Goal: Task Accomplishment & Management: Complete application form

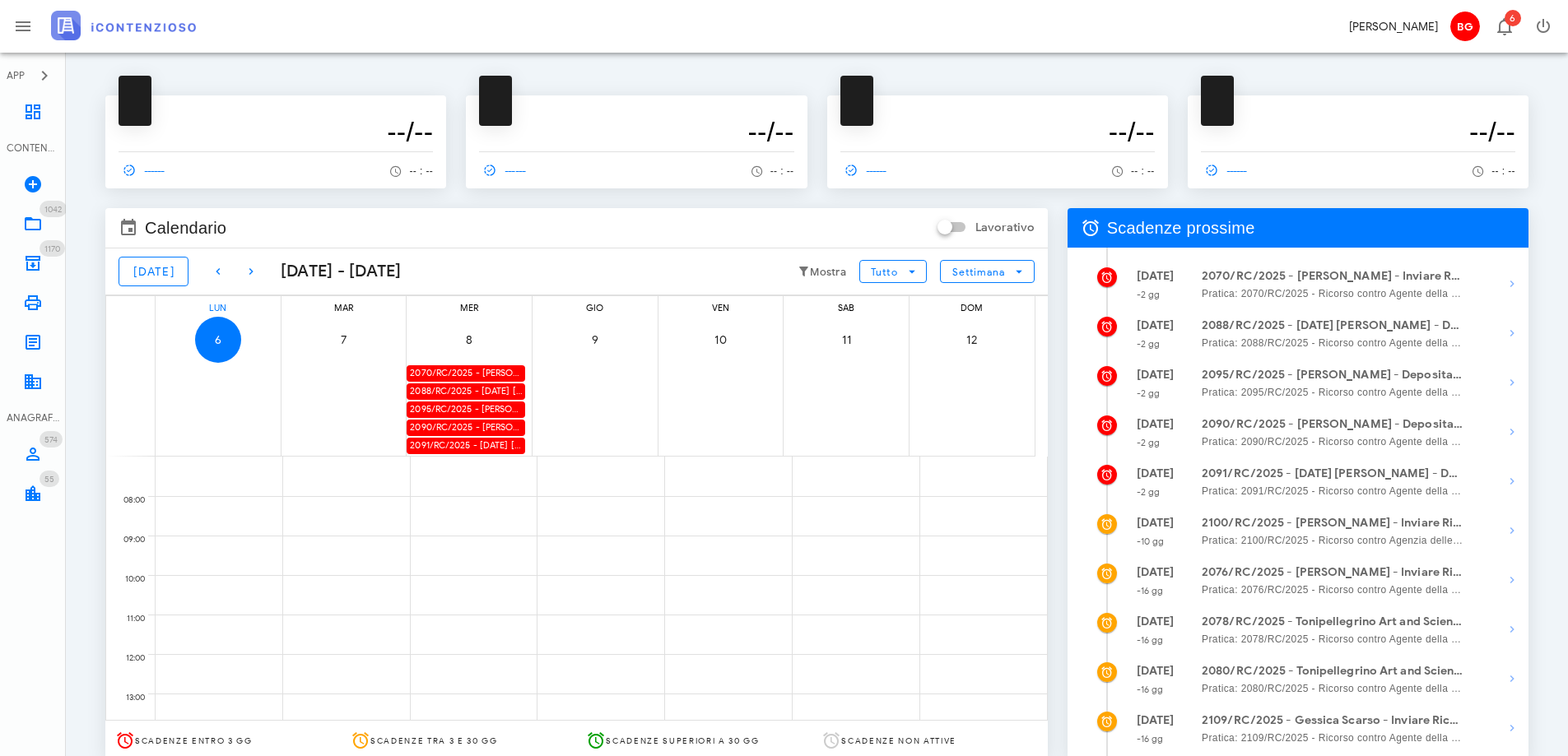
click at [447, 393] on div "2088/RC/2025 - Natale Iacono - Deposita la Costituzione in Giudizio" at bounding box center [466, 391] width 119 height 16
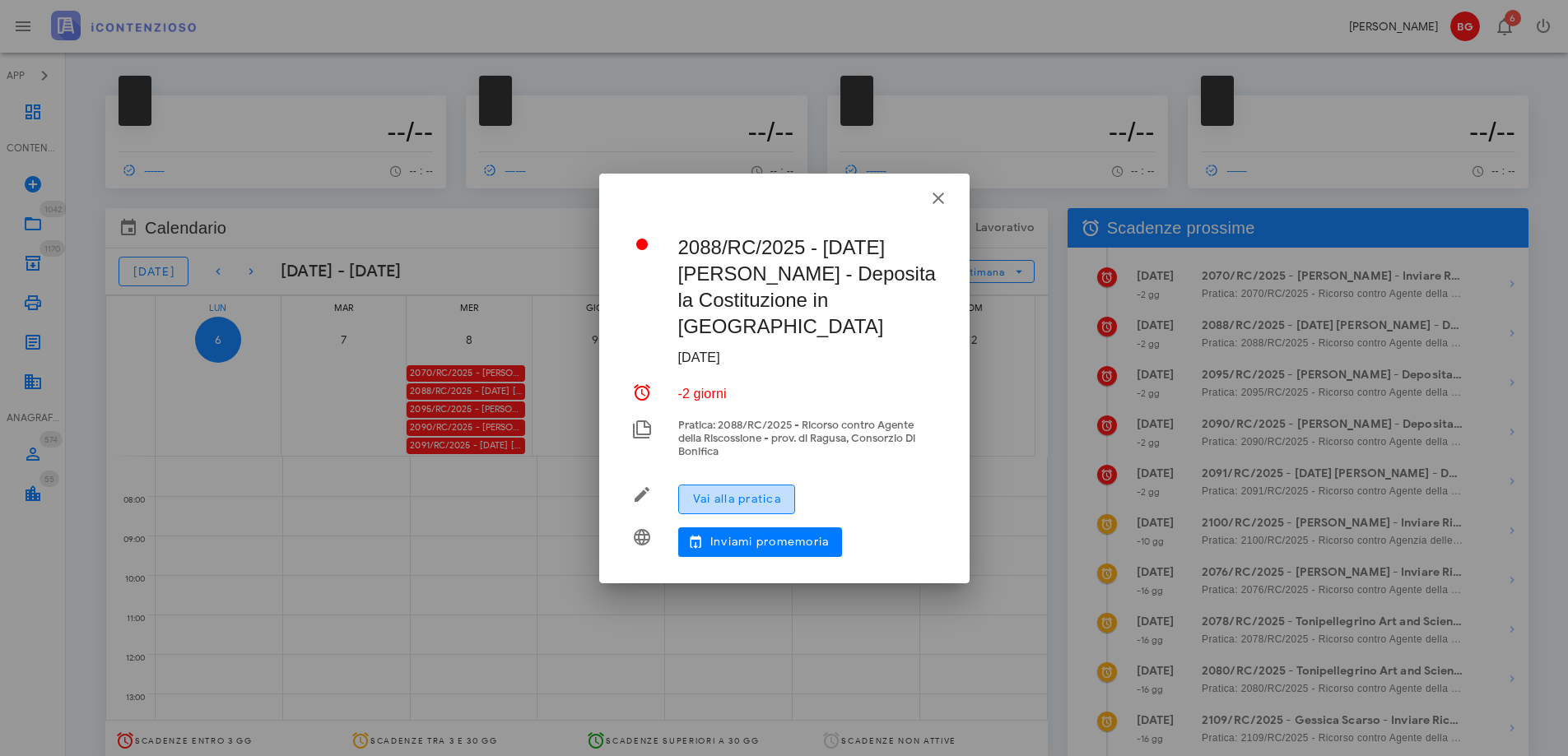
click at [748, 496] on button "Vai alla pratica" at bounding box center [736, 499] width 117 height 29
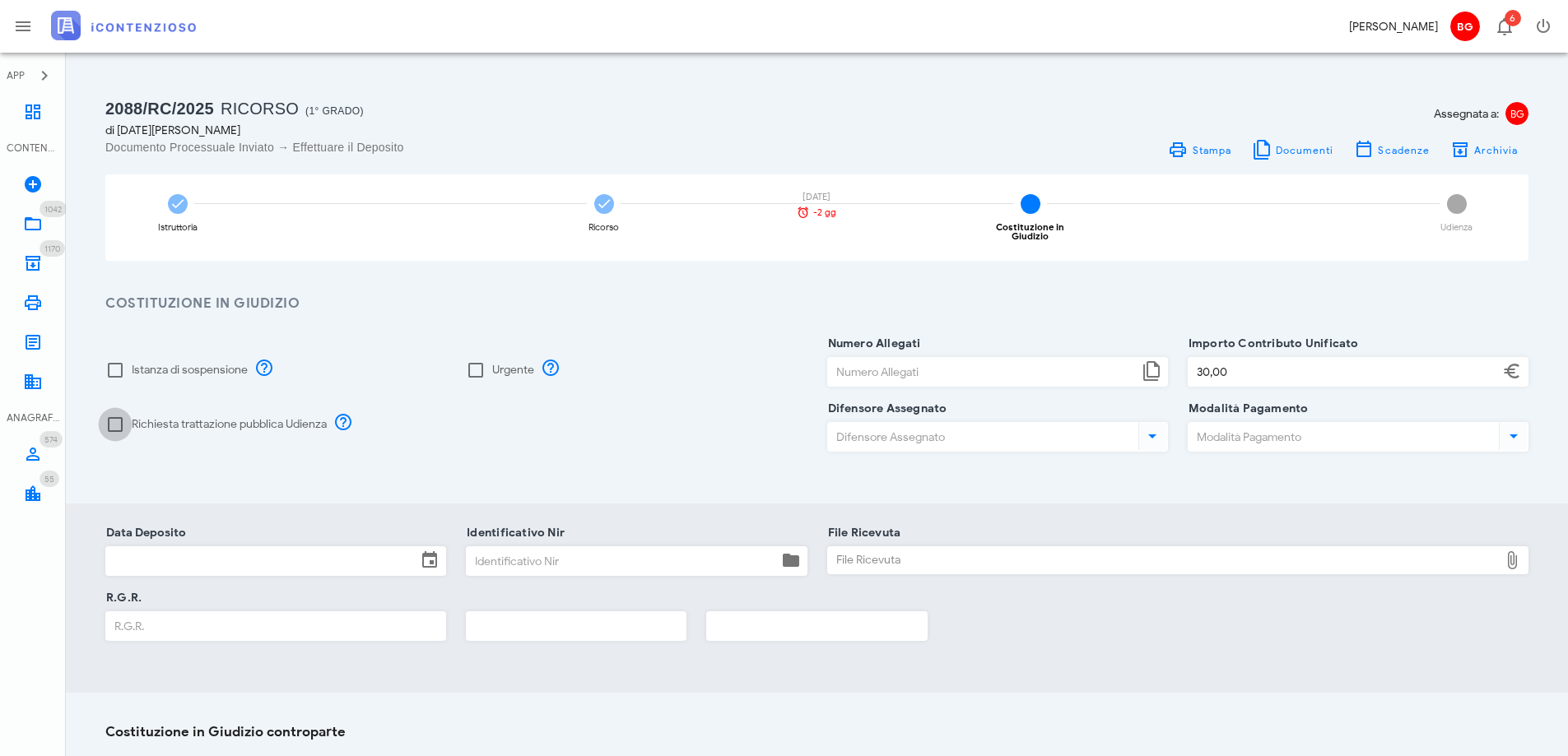
click at [114, 421] on div at bounding box center [115, 425] width 28 height 28
checkbox input "true"
click at [881, 367] on input "Numero Allegati" at bounding box center [983, 372] width 311 height 28
type input "6"
type input "30,00"
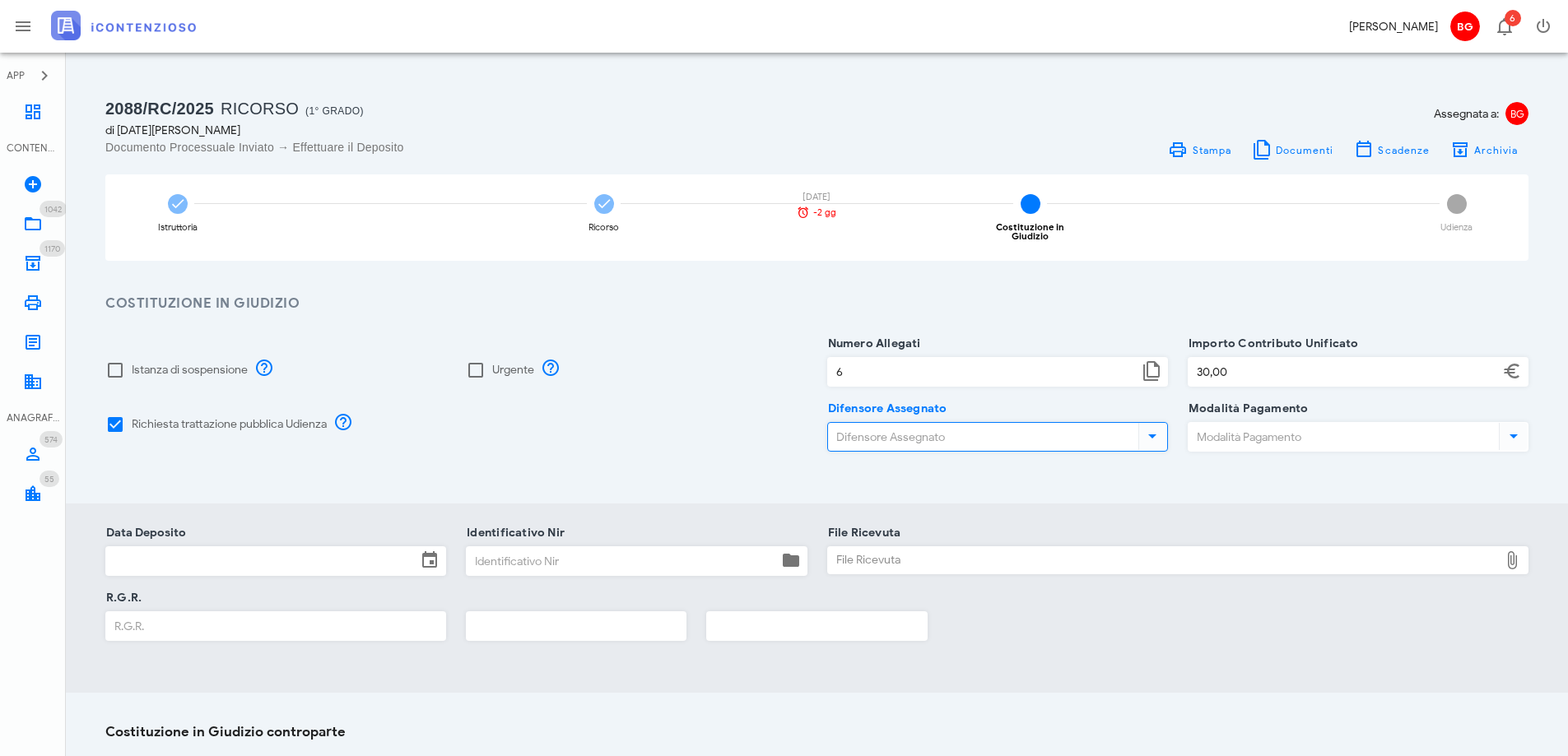
click at [900, 435] on input "Difensore Assegnato" at bounding box center [981, 437] width 307 height 28
click at [887, 477] on div "[EMAIL_ADDRESS][DOMAIN_NAME]" at bounding box center [1023, 483] width 274 height 14
type input "[PERSON_NAME]"
click at [1273, 437] on input "Modalità Pagamento" at bounding box center [1341, 437] width 307 height 28
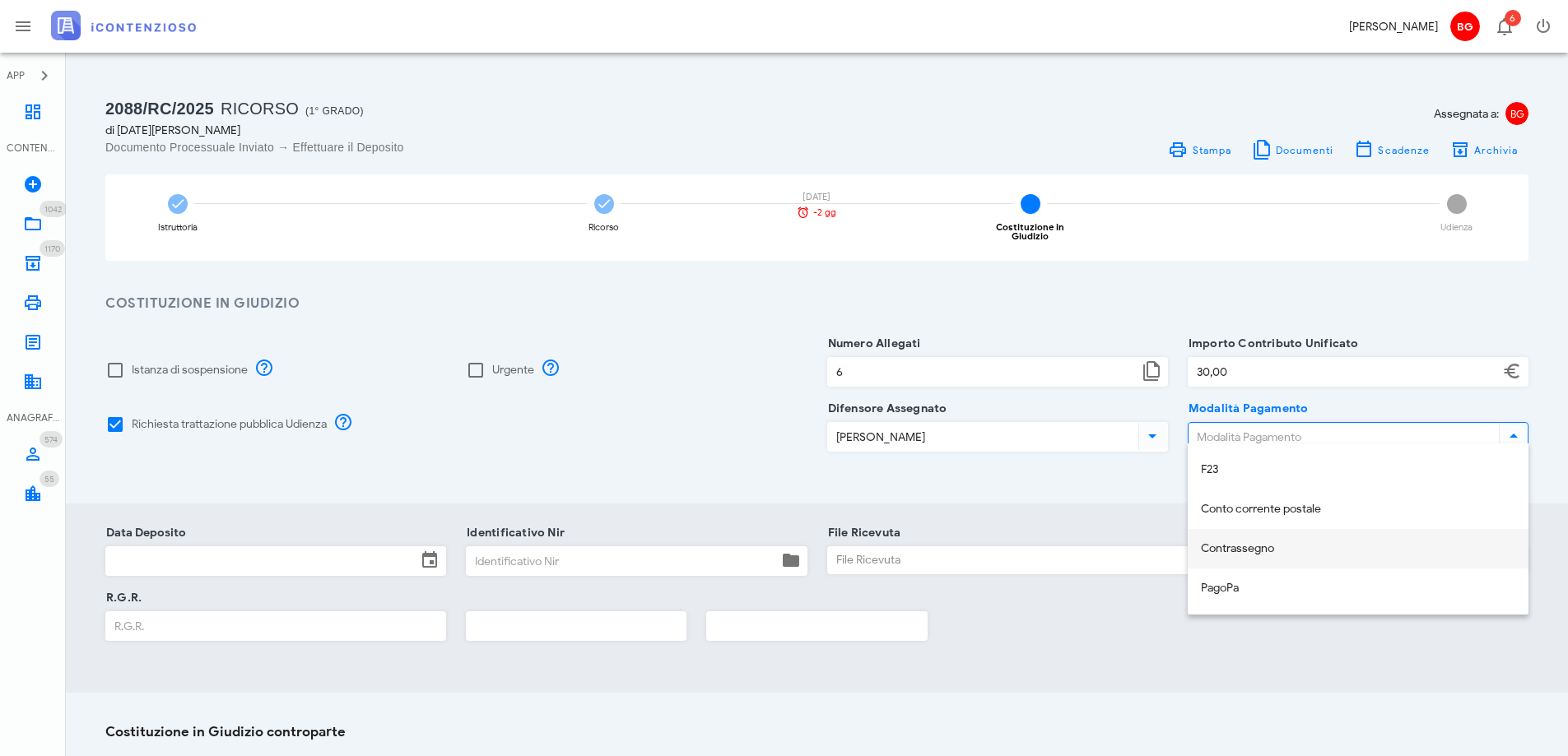
click at [1270, 558] on div "Contrassegno" at bounding box center [1358, 548] width 314 height 34
type input "Contrassegno"
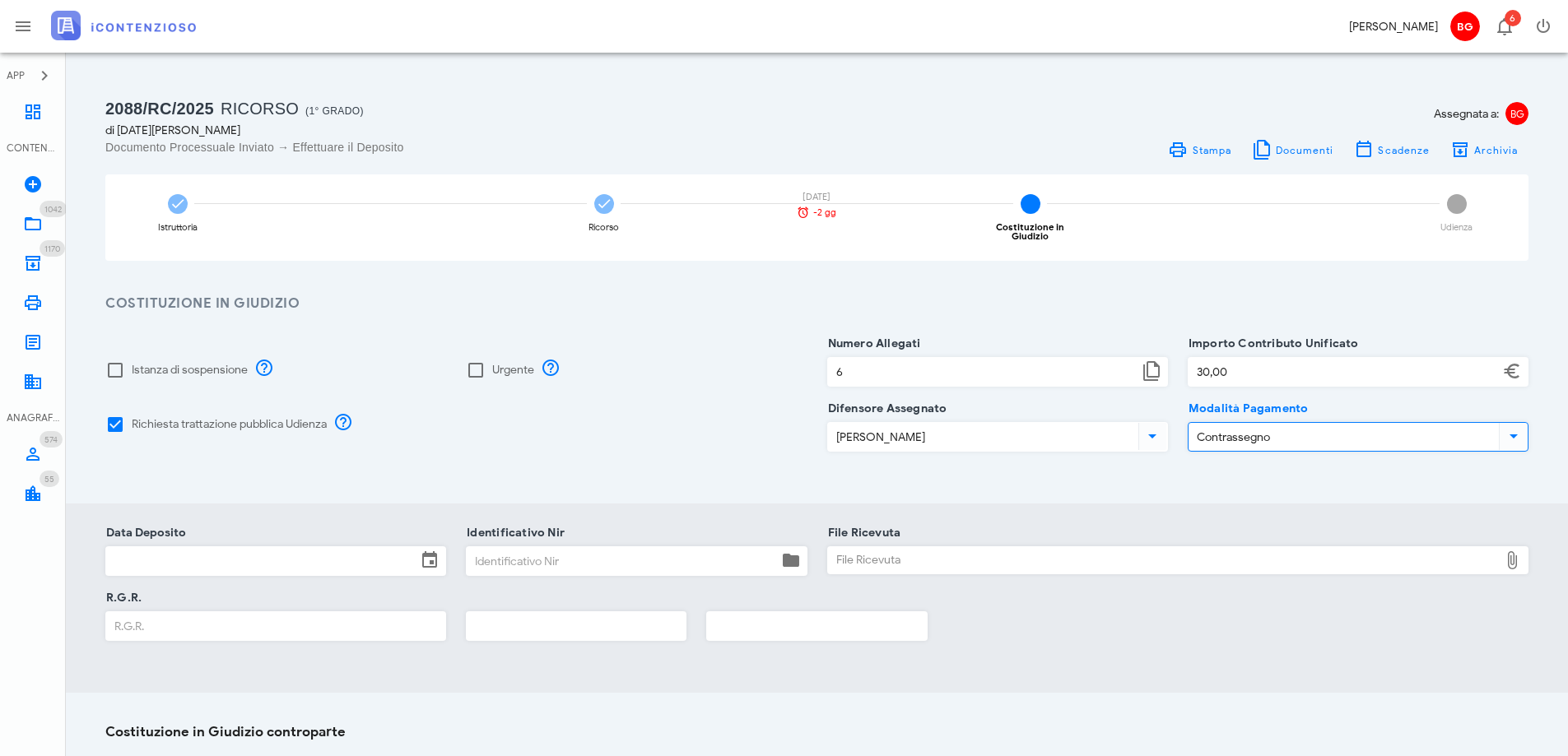
click at [260, 579] on div at bounding box center [276, 584] width 341 height 11
click at [431, 553] on icon at bounding box center [429, 560] width 20 height 20
click at [301, 548] on input "Data Deposito" at bounding box center [261, 561] width 311 height 28
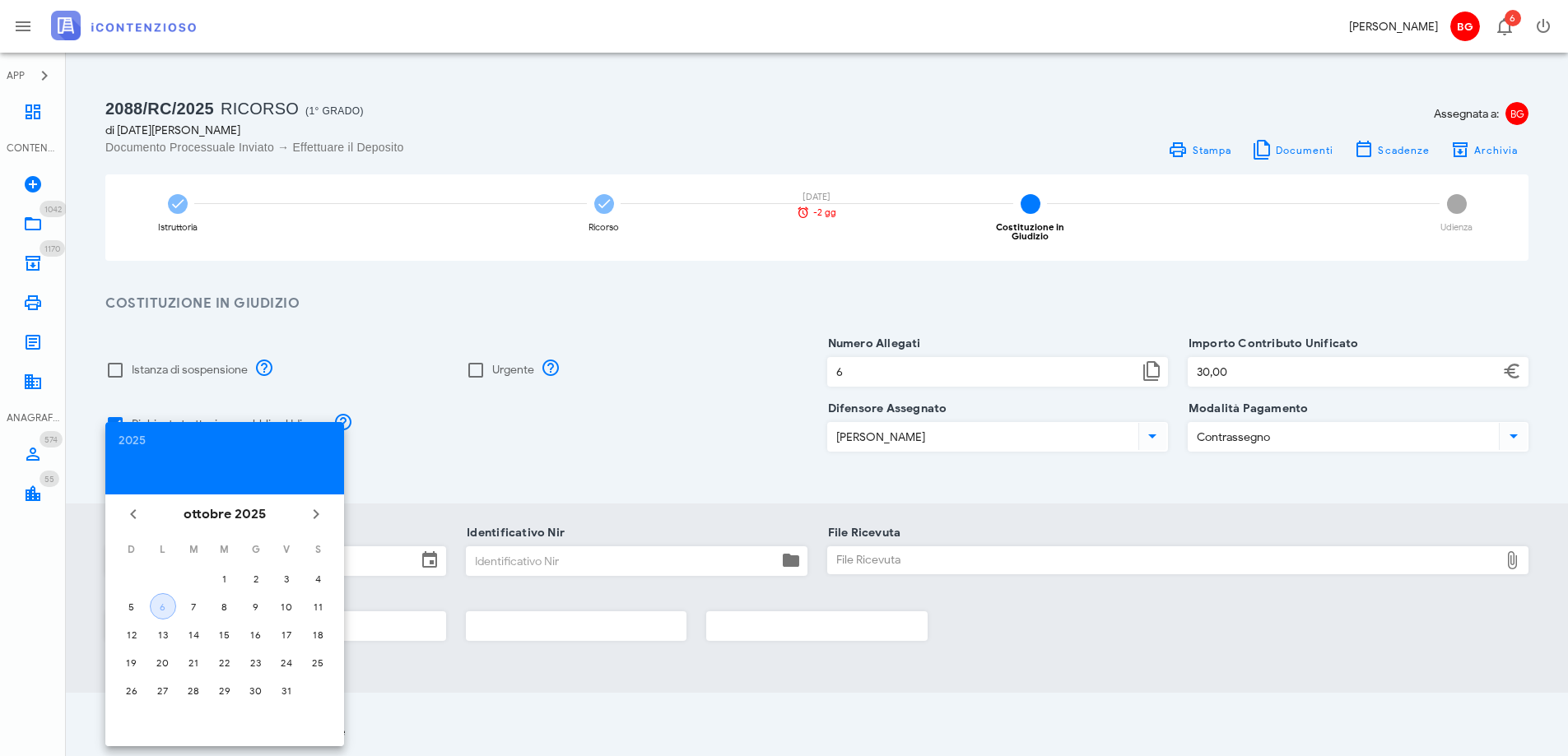
click at [160, 612] on div "6" at bounding box center [163, 606] width 25 height 12
type input "[DATE]"
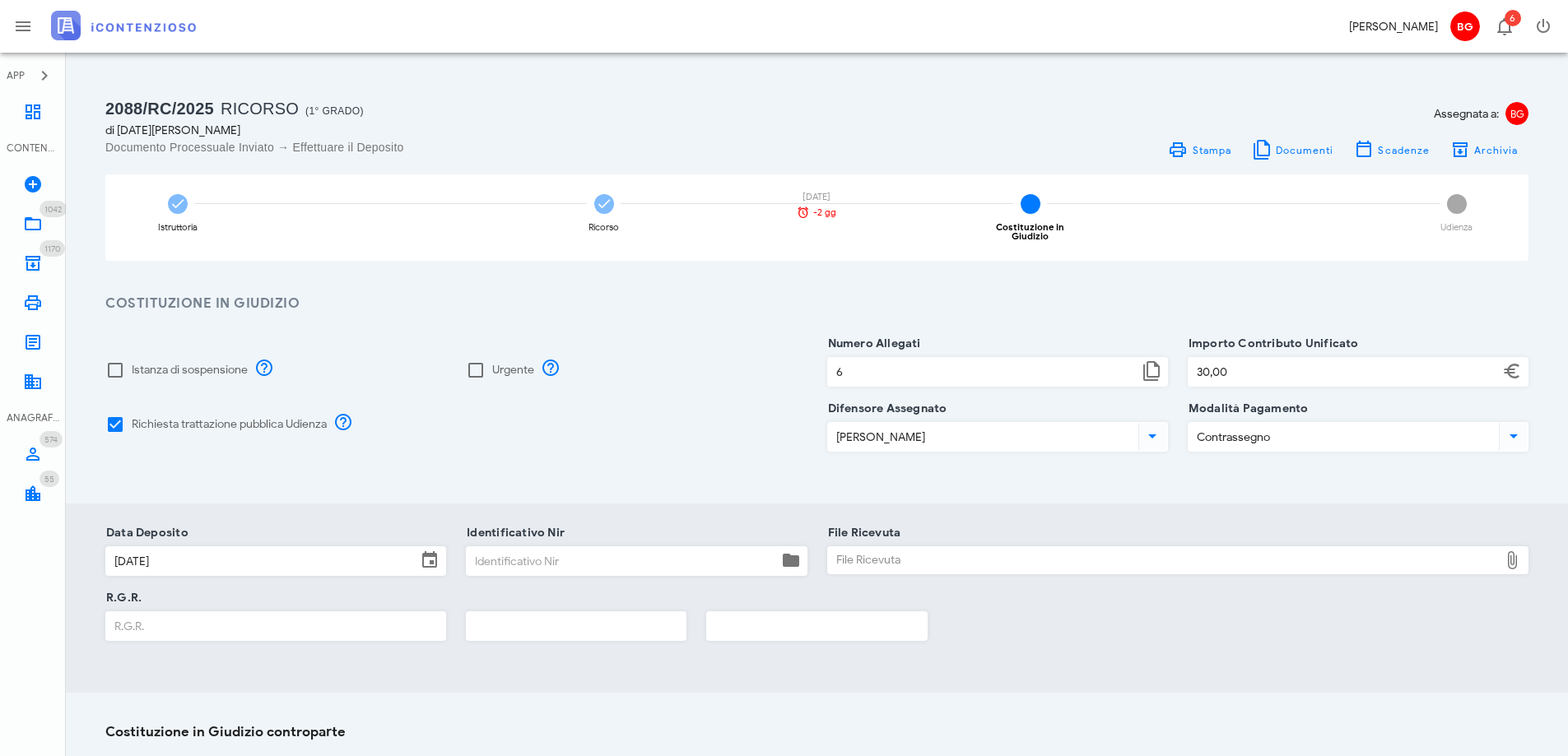
click at [682, 564] on input "Identificativo Nir" at bounding box center [621, 561] width 311 height 28
paste input "25100611345457367"
type input "25100611345457367"
